Goal: Task Accomplishment & Management: Use online tool/utility

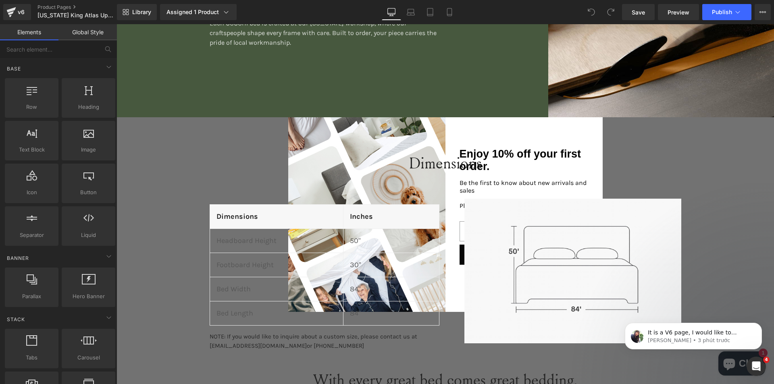
scroll to position [1210, 0]
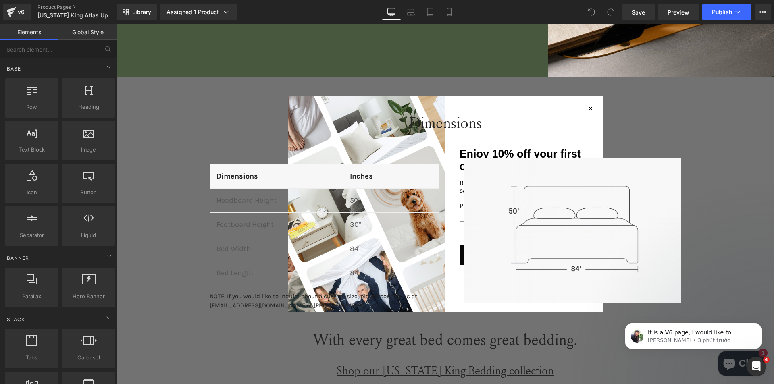
click at [588, 110] on h2 "Dimensions" at bounding box center [446, 122] width 658 height 25
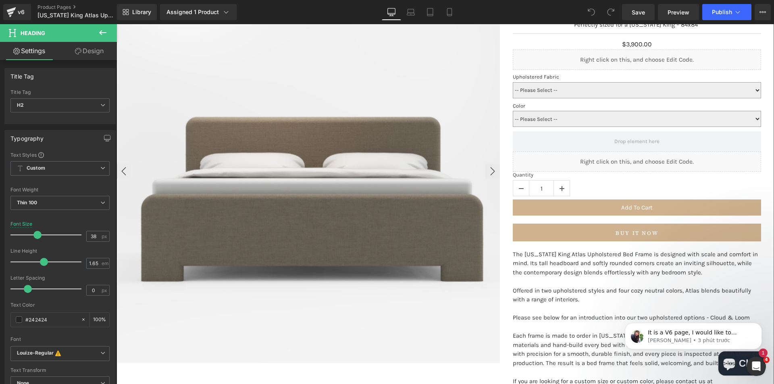
scroll to position [0, 0]
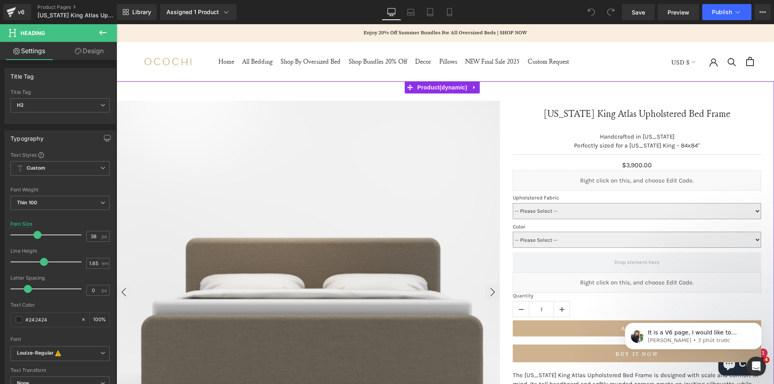
click at [288, 153] on img at bounding box center [309, 293] width 384 height 384
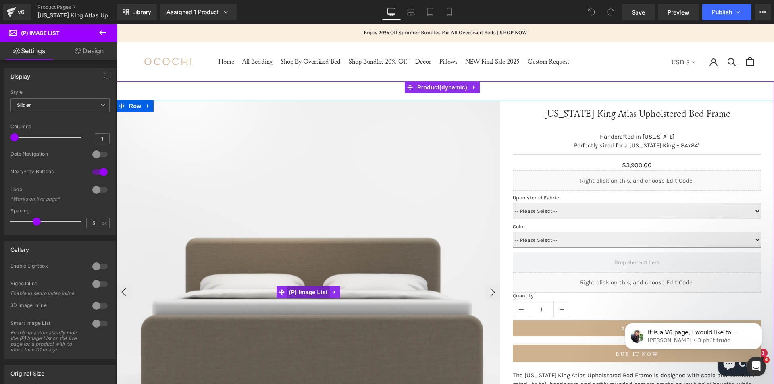
click at [305, 289] on span "(P) Image List" at bounding box center [308, 292] width 43 height 12
click at [129, 107] on span "Row" at bounding box center [135, 106] width 16 height 12
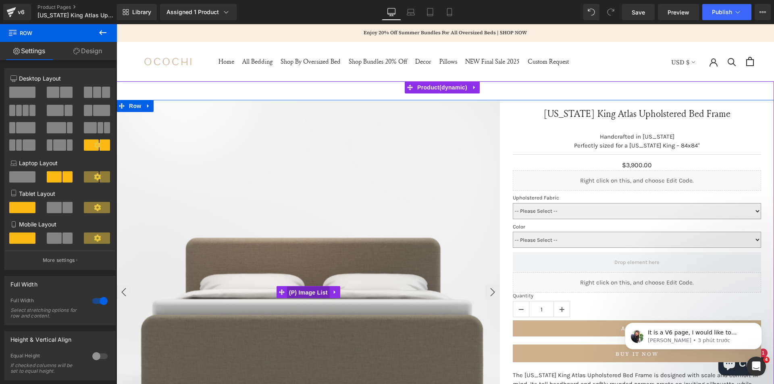
click at [300, 292] on span "(P) Image List" at bounding box center [308, 293] width 43 height 12
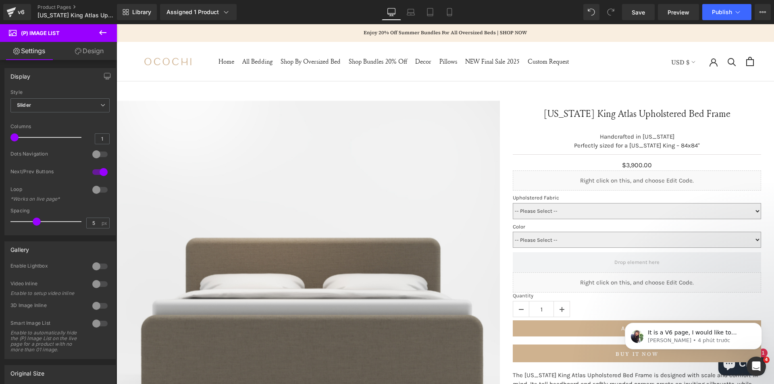
click at [85, 48] on link "Design" at bounding box center [89, 51] width 58 height 18
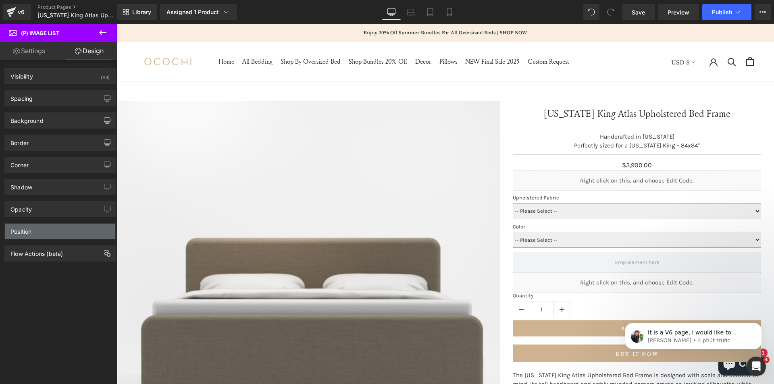
click at [60, 236] on div "Position" at bounding box center [60, 231] width 111 height 15
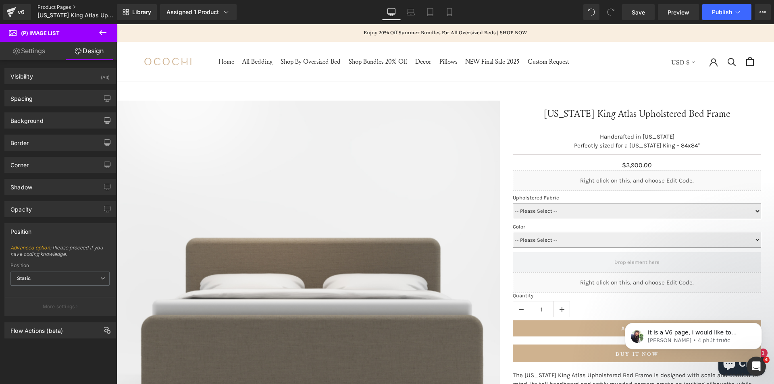
click at [56, 7] on link "Product Pages" at bounding box center [84, 7] width 93 height 6
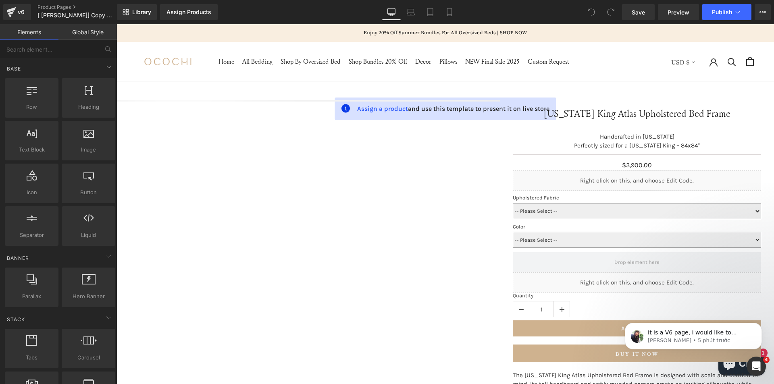
click at [486, 162] on div "‹ › (P) Image List Wyoming King Atlas Upholstered Bed Frame" at bounding box center [446, 366] width 658 height 532
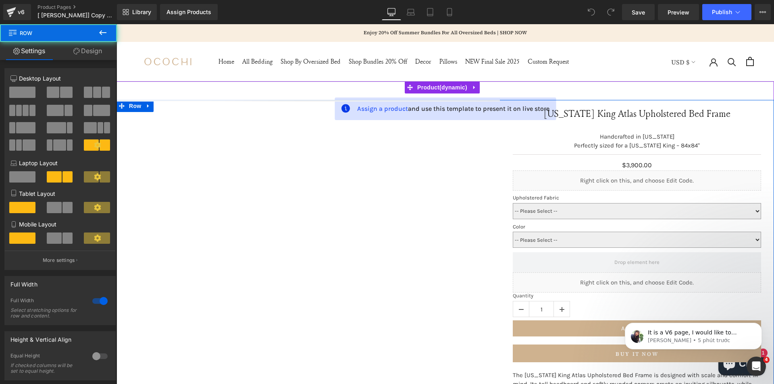
click at [412, 157] on div "‹ › (P) Image List Wyoming King Atlas Upholstered Bed Frame" at bounding box center [446, 366] width 658 height 532
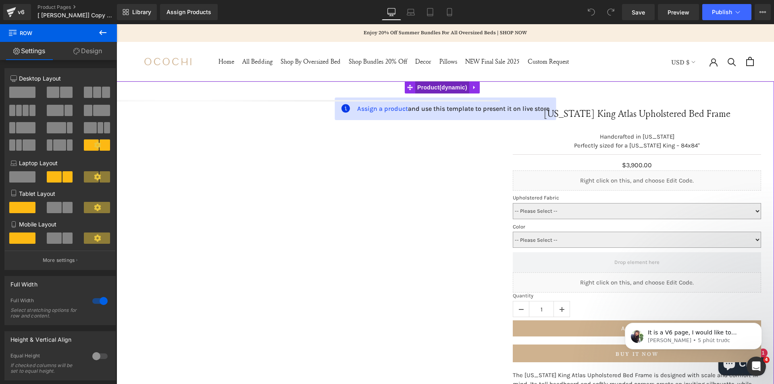
click at [436, 87] on span "Product" at bounding box center [442, 87] width 54 height 12
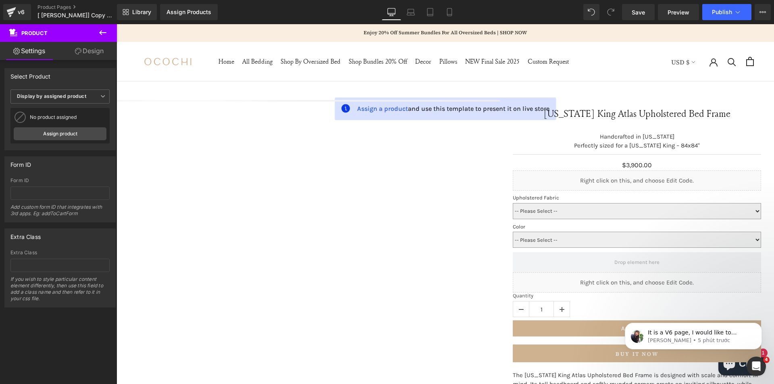
click at [59, 3] on div "v6 Product Pages [ Tina - GemPages] Copy of Wyoming King Atlas Upholstered Bed …" at bounding box center [58, 12] width 117 height 24
click at [56, 6] on link "Product Pages" at bounding box center [84, 7] width 93 height 6
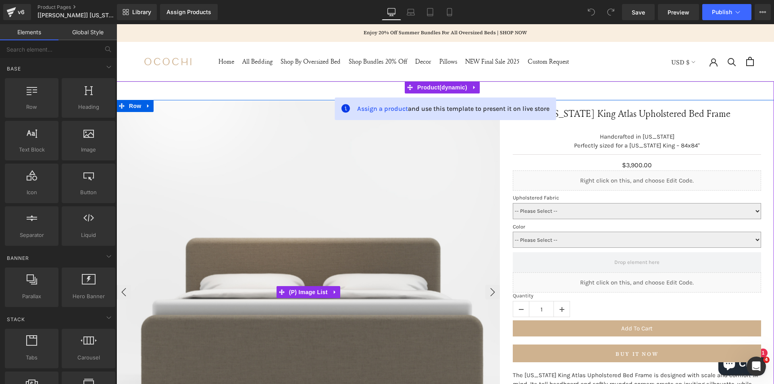
click at [462, 218] on img at bounding box center [309, 293] width 384 height 384
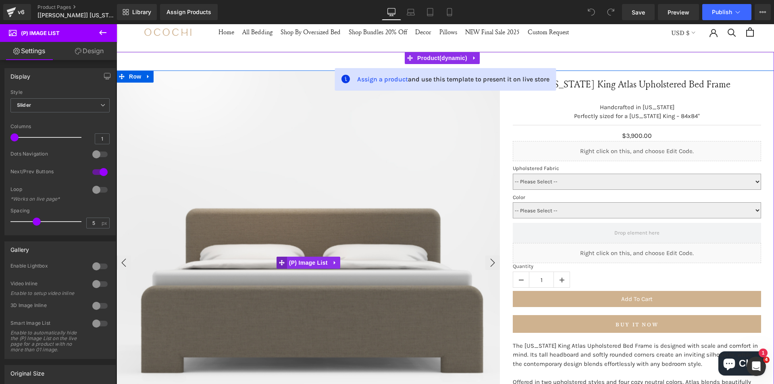
scroll to position [40, 0]
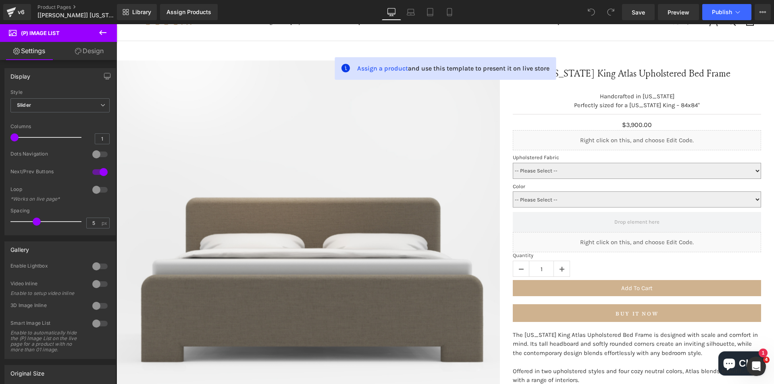
click at [84, 48] on link "Design" at bounding box center [89, 51] width 58 height 18
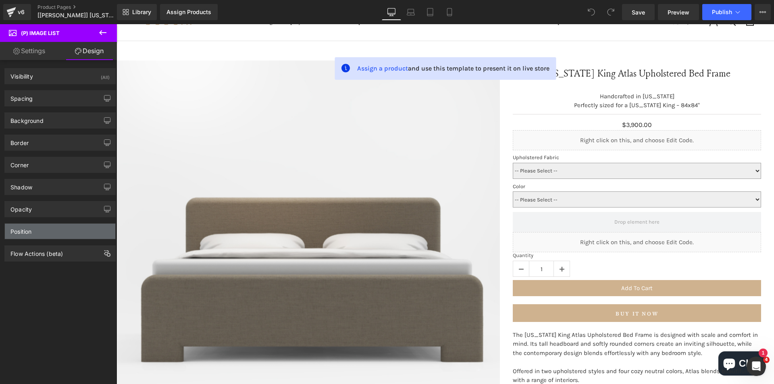
drag, startPoint x: 60, startPoint y: 234, endPoint x: 60, endPoint y: 239, distance: 4.9
click at [60, 234] on div "Position" at bounding box center [60, 231] width 111 height 15
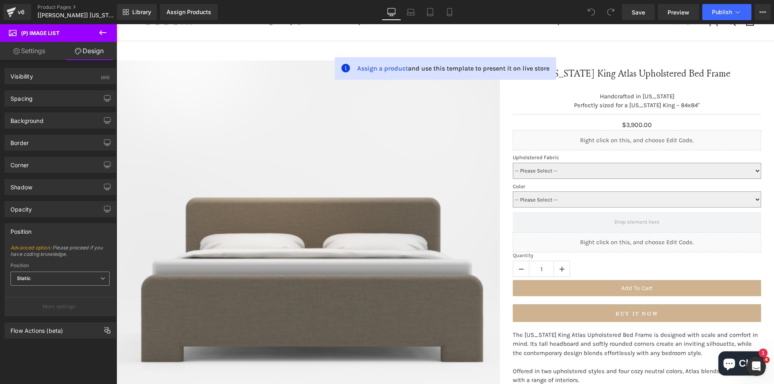
click at [65, 278] on span "Static" at bounding box center [59, 279] width 99 height 14
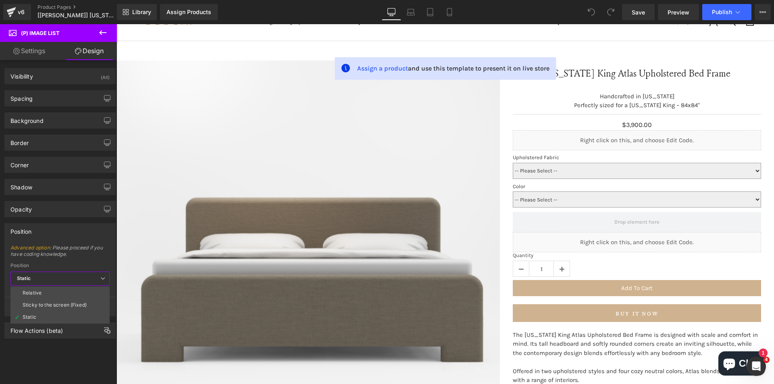
click at [94, 278] on span "Static" at bounding box center [59, 279] width 99 height 14
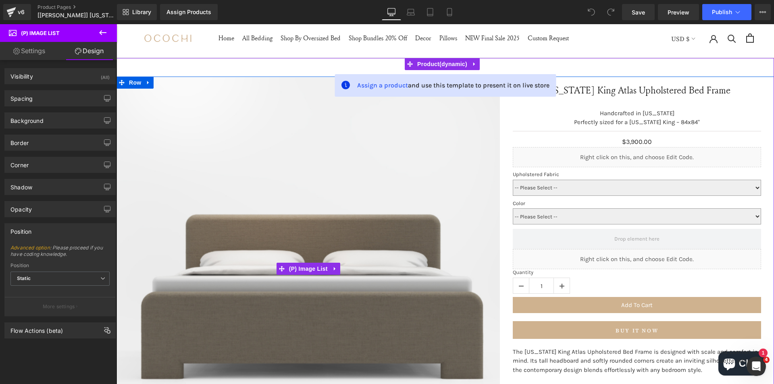
scroll to position [0, 0]
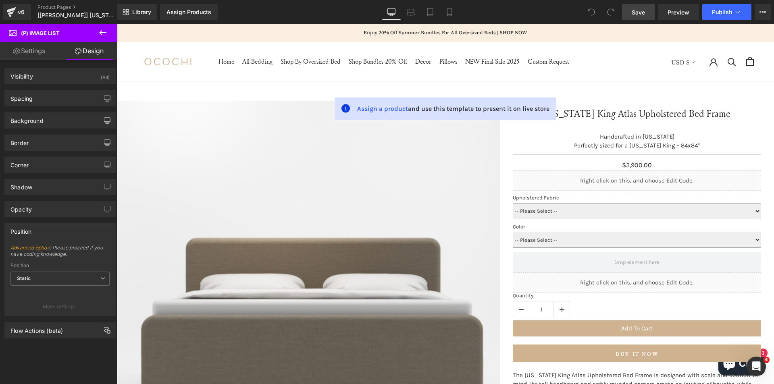
click at [640, 16] on span "Save" at bounding box center [638, 12] width 13 height 8
click at [676, 12] on span "Preview" at bounding box center [679, 12] width 22 height 8
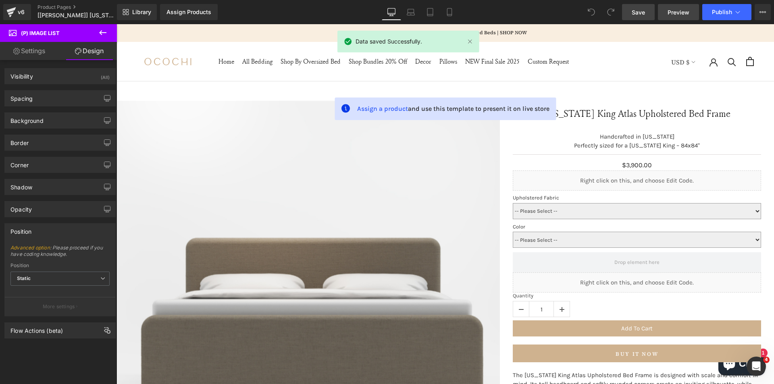
click at [672, 11] on span "Preview" at bounding box center [679, 12] width 22 height 8
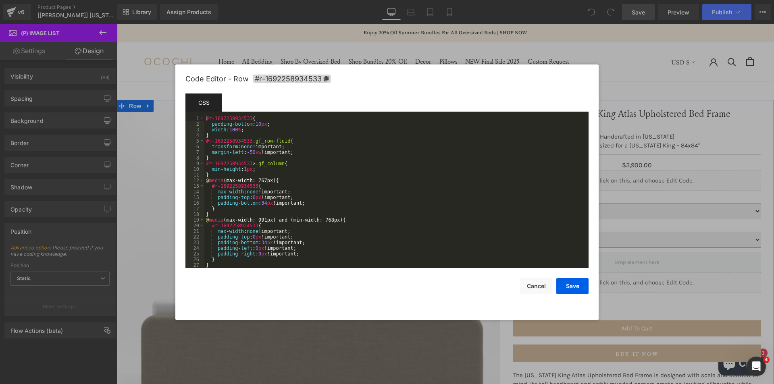
click at [123, 148] on body "You are previewing how the will restyle your page. You can not edit Elements in…" at bounding box center [387, 192] width 774 height 384
click at [327, 78] on icon at bounding box center [326, 79] width 5 height 6
click at [206, 119] on div "#r-1692258934533 { padding-bottom : 10 px ; width : 100 % ; } #r-1692258934533 …" at bounding box center [394, 198] width 381 height 164
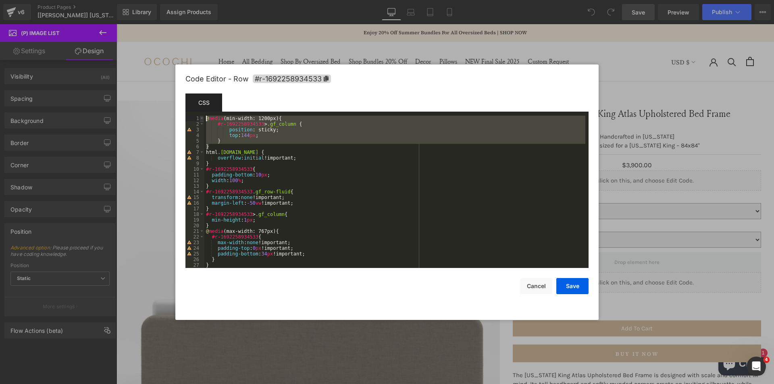
drag, startPoint x: 217, startPoint y: 148, endPoint x: 204, endPoint y: 117, distance: 33.8
click at [204, 117] on pre "1 2 3 4 5 6 7 8 9 10 11 12 13 14 15 16 17 18 19 20 21 22 23 24 25 26 27 28 @ me…" at bounding box center [387, 192] width 403 height 152
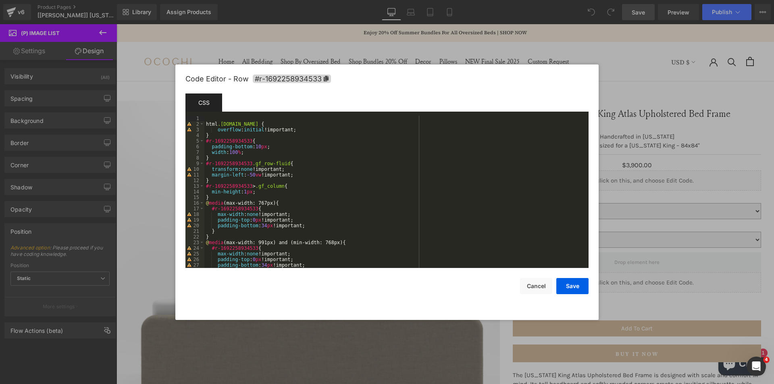
click at [214, 135] on div "html .[DOMAIN_NAME] { overflow : initial !important; } #r-1692258934533 { paddi…" at bounding box center [394, 198] width 381 height 164
paste textarea
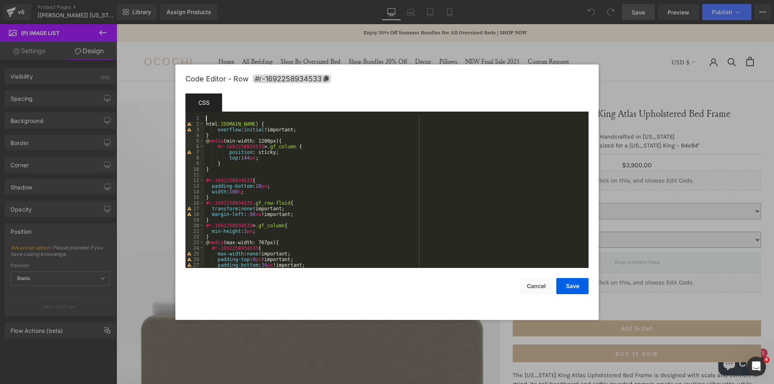
click at [207, 117] on div "html .[DOMAIN_NAME] { overflow : initial !important; } @ media (min-width: 1200…" at bounding box center [394, 198] width 381 height 164
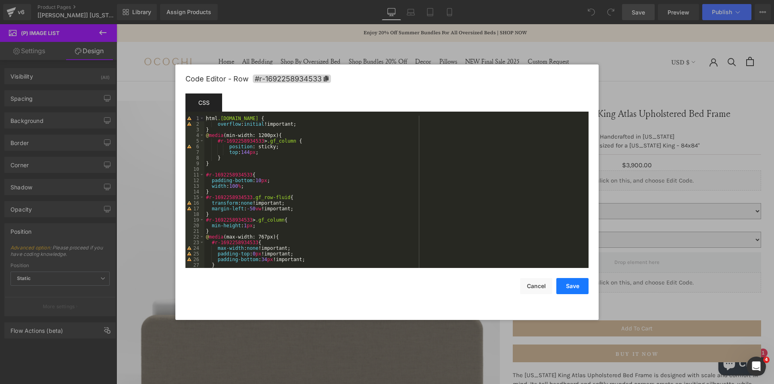
click at [581, 287] on button "Save" at bounding box center [573, 286] width 32 height 16
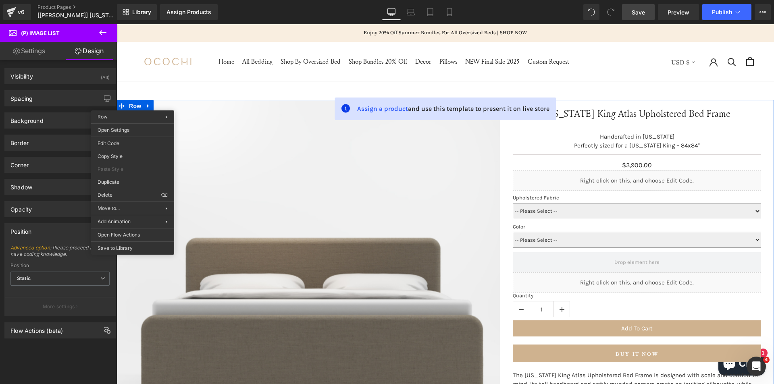
click at [644, 14] on span "Save" at bounding box center [638, 12] width 13 height 8
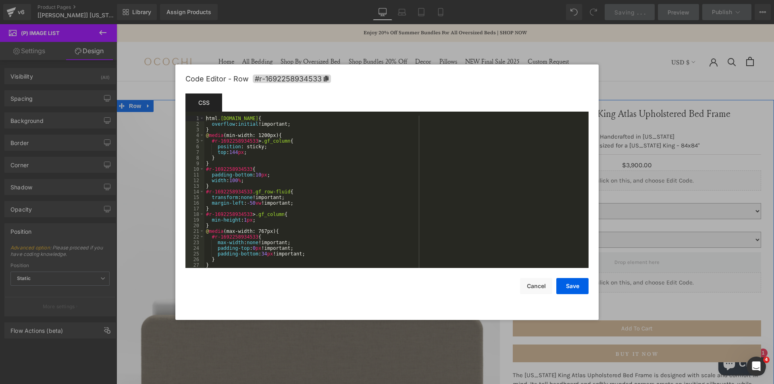
click at [113, 144] on body "You are previewing how the will restyle your page. You can not edit Elements in…" at bounding box center [387, 192] width 774 height 384
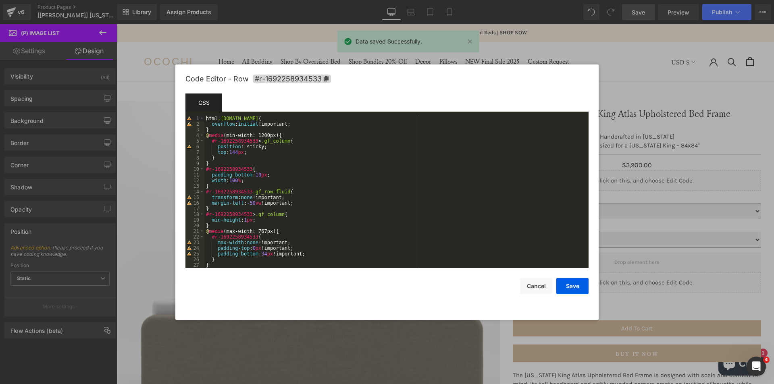
click at [597, 40] on div at bounding box center [387, 192] width 774 height 384
